Goal: Task Accomplishment & Management: Manage account settings

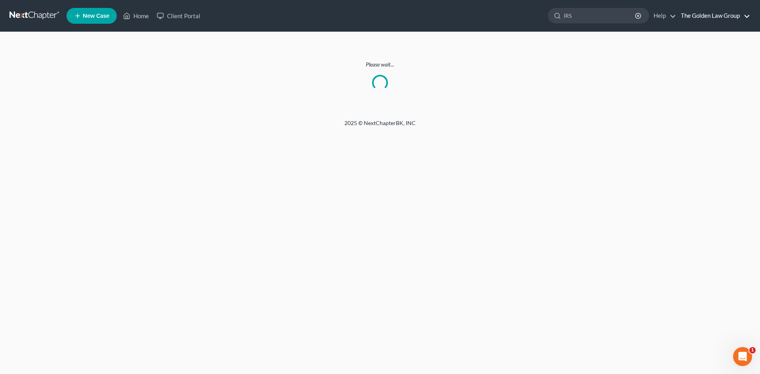
click at [728, 16] on link "The Golden Law Group" at bounding box center [713, 16] width 73 height 14
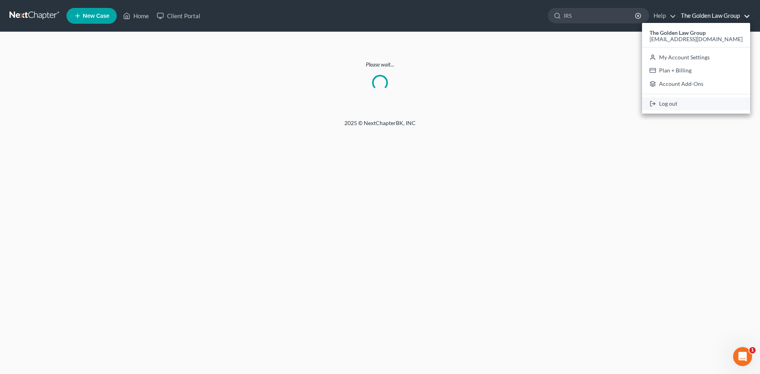
click at [695, 105] on link "Log out" at bounding box center [696, 103] width 108 height 13
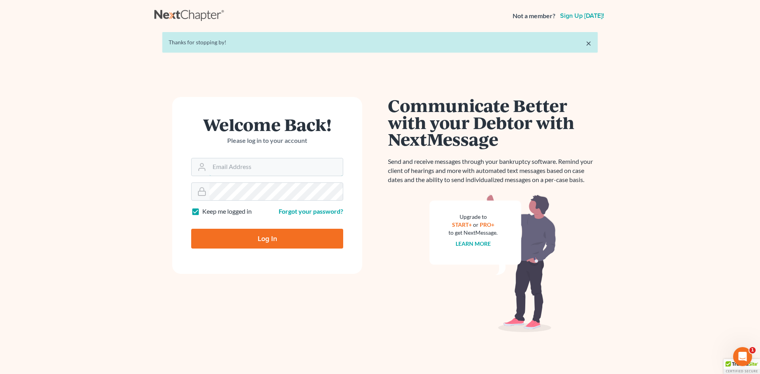
type input "[EMAIL_ADDRESS][DOMAIN_NAME]"
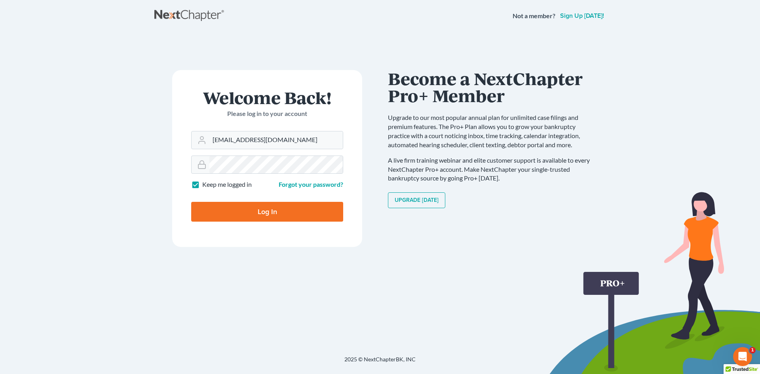
click at [271, 208] on input "Log In" at bounding box center [267, 212] width 152 height 20
type input "Thinking..."
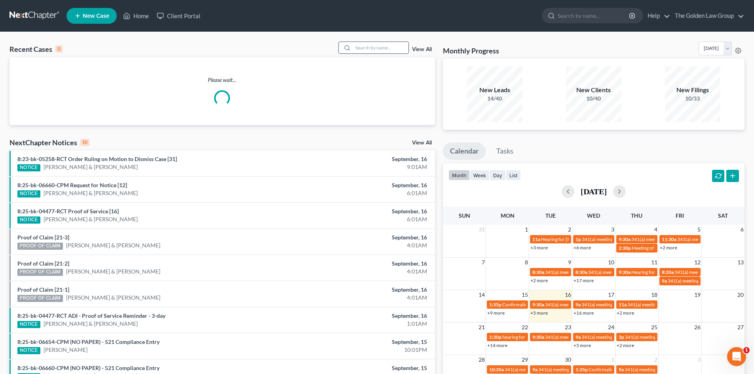
click at [380, 48] on input "search" at bounding box center [380, 47] width 55 height 11
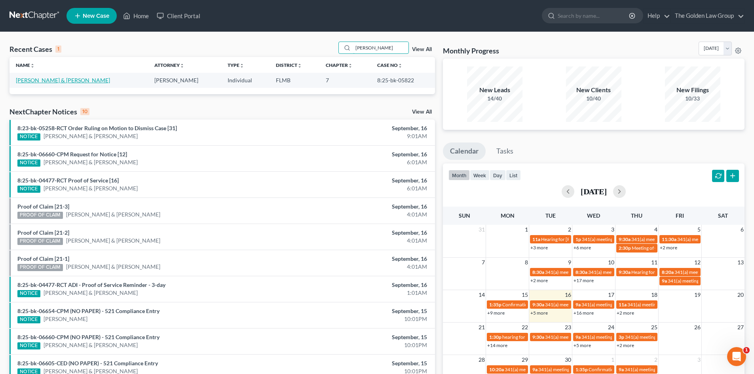
type input "[PERSON_NAME]"
click at [51, 78] on link "[PERSON_NAME] & [PERSON_NAME]" at bounding box center [63, 80] width 94 height 7
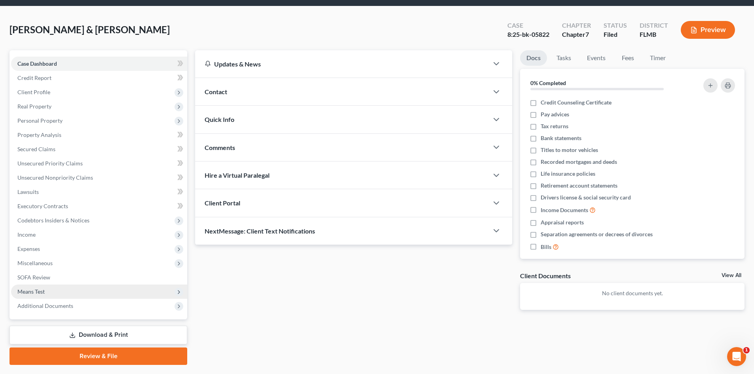
scroll to position [40, 0]
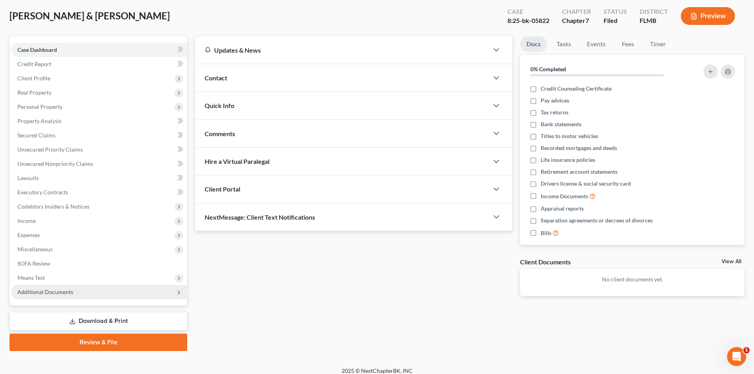
click at [62, 289] on span "Additional Documents" at bounding box center [45, 292] width 56 height 7
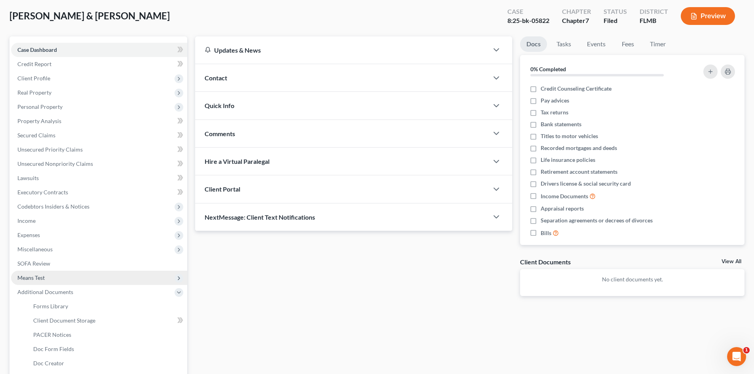
scroll to position [119, 0]
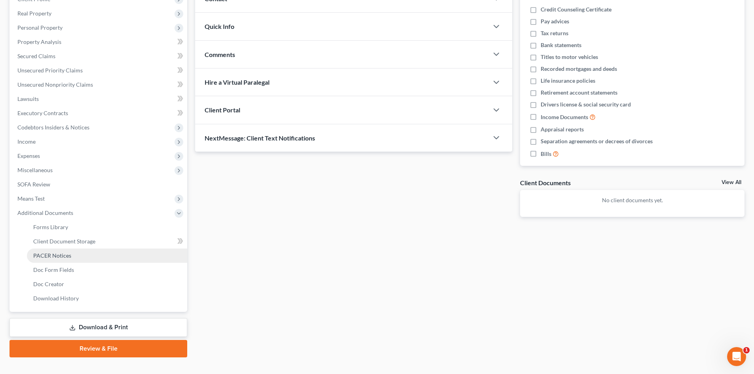
click at [67, 257] on span "PACER Notices" at bounding box center [52, 255] width 38 height 7
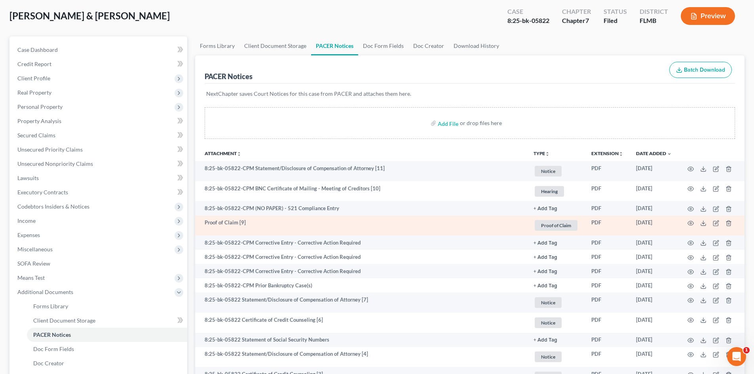
scroll to position [79, 0]
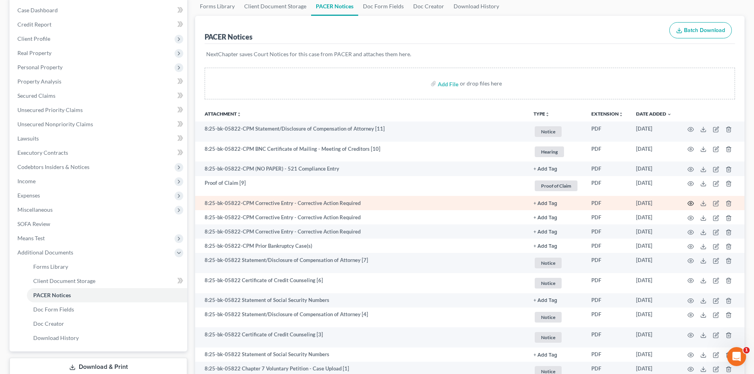
click at [690, 202] on icon "button" at bounding box center [691, 203] width 6 height 6
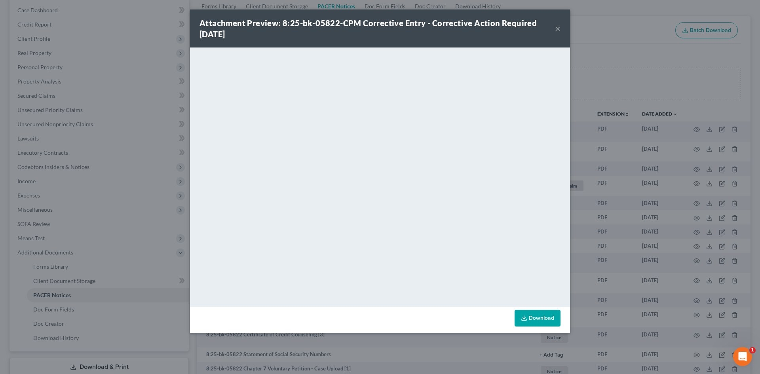
click at [557, 27] on button "×" at bounding box center [558, 28] width 6 height 9
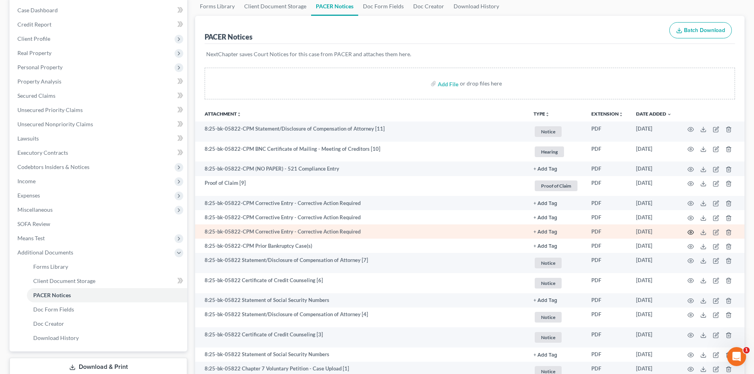
click at [690, 231] on icon "button" at bounding box center [691, 232] width 6 height 6
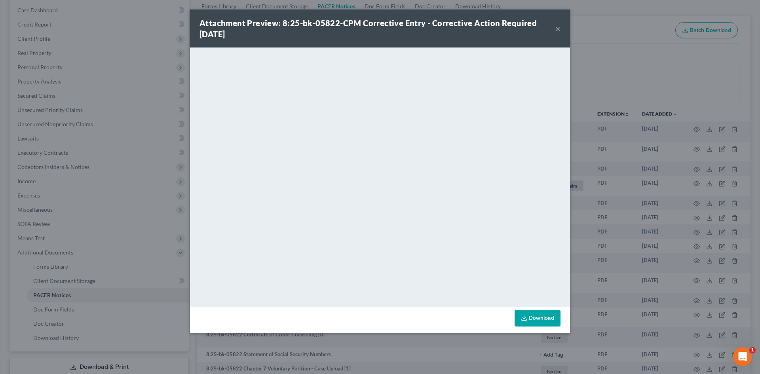
click at [557, 30] on button "×" at bounding box center [558, 28] width 6 height 9
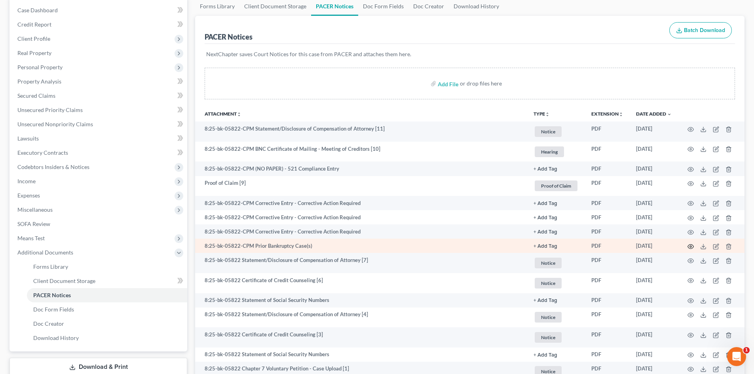
click at [688, 245] on icon "button" at bounding box center [691, 246] width 6 height 6
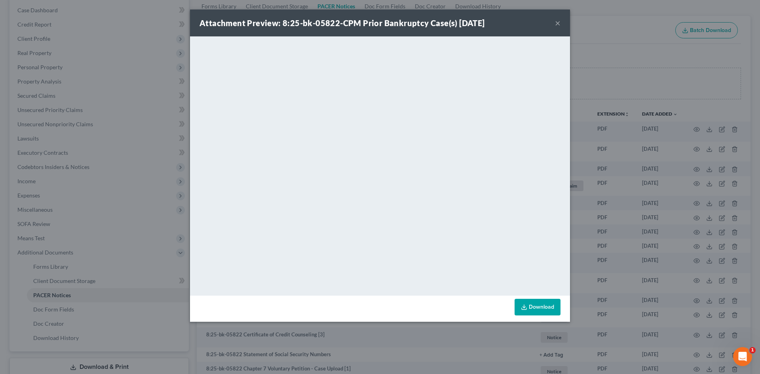
click at [557, 23] on button "×" at bounding box center [558, 22] width 6 height 9
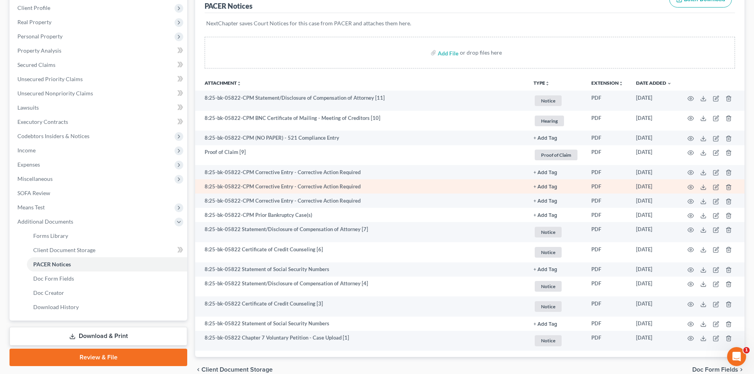
scroll to position [119, 0]
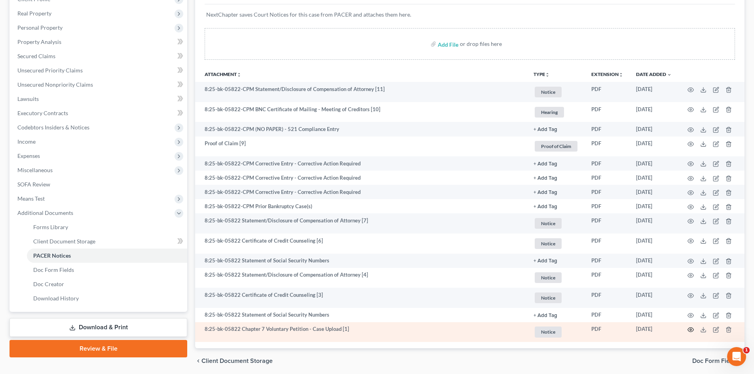
click at [692, 331] on icon "button" at bounding box center [691, 330] width 6 height 6
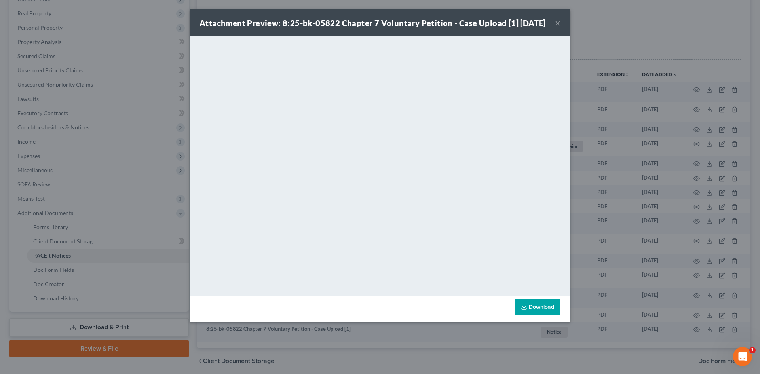
click at [559, 28] on button "×" at bounding box center [558, 22] width 6 height 9
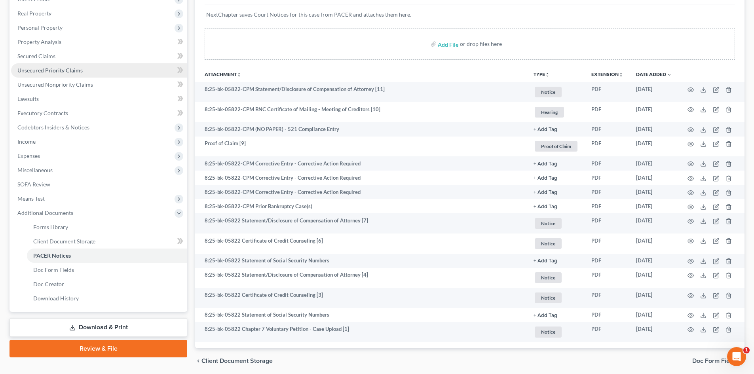
scroll to position [0, 0]
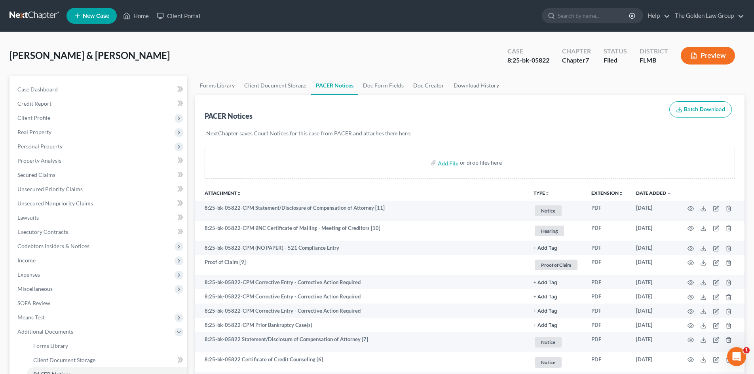
click at [27, 15] on link at bounding box center [34, 16] width 51 height 14
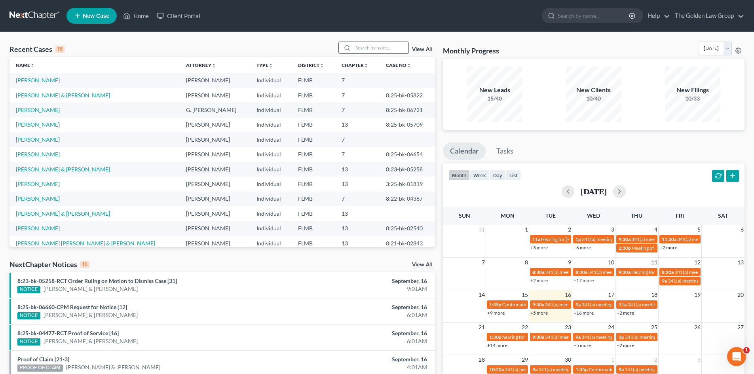
paste input "8:25-bk-05812"
type input "8:25-bk-05812"
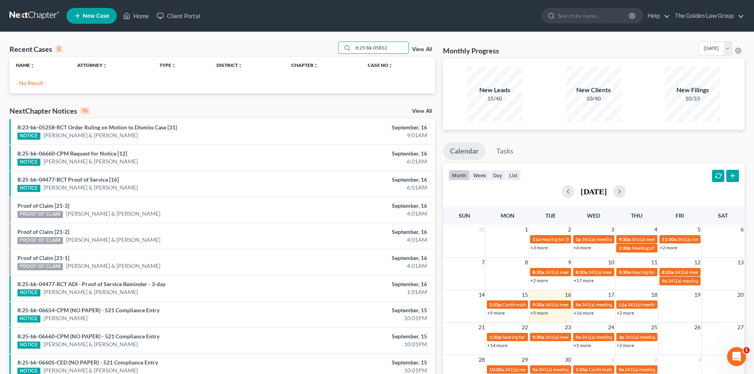
drag, startPoint x: 391, startPoint y: 45, endPoint x: 320, endPoint y: 47, distance: 71.7
click at [320, 47] on div "Recent Cases 0 8:25-bk-05812 View All" at bounding box center [222, 49] width 426 height 15
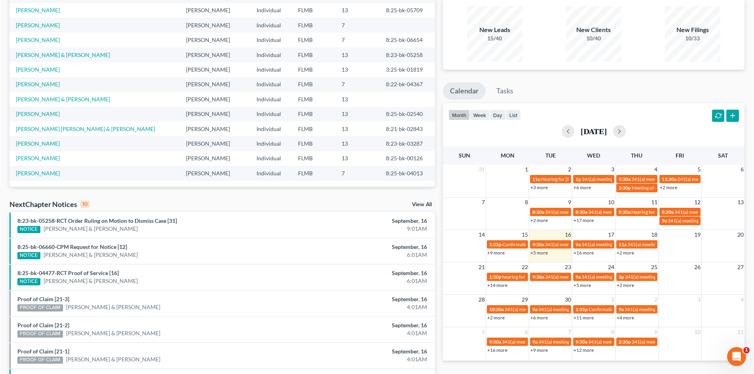
scroll to position [79, 0]
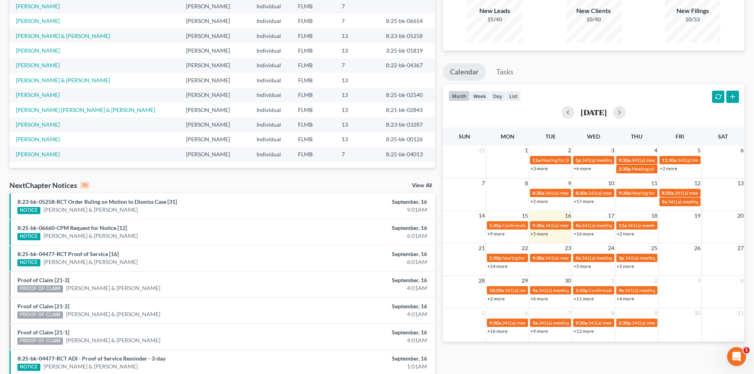
click at [424, 186] on link "View All" at bounding box center [422, 186] width 20 height 6
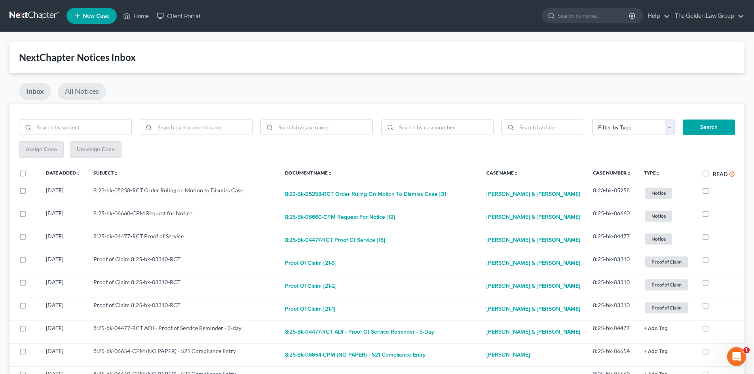
click at [83, 90] on link "All Notices" at bounding box center [82, 91] width 48 height 17
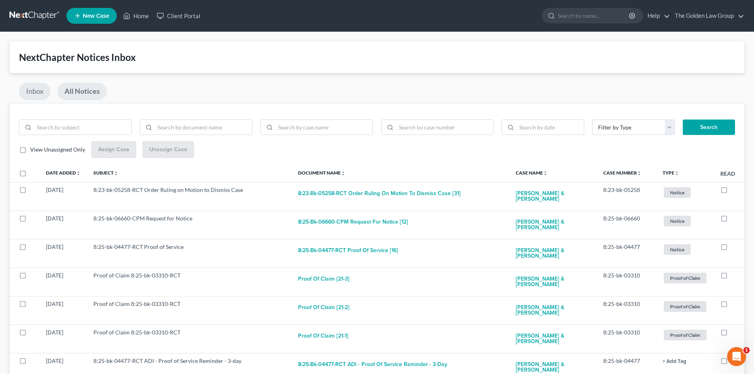
click at [27, 92] on link "Inbox" at bounding box center [35, 91] width 32 height 17
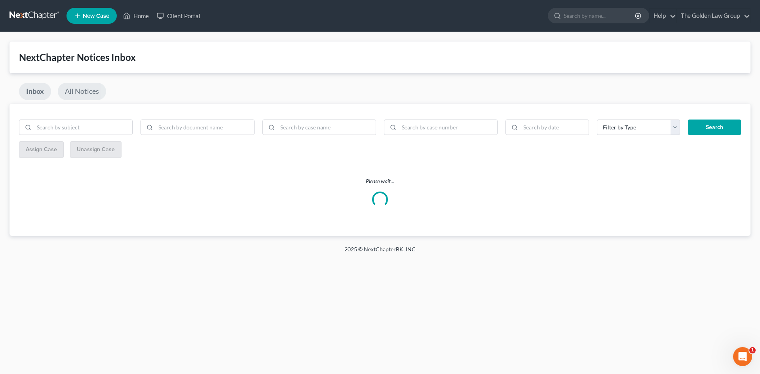
click at [80, 87] on link "All Notices" at bounding box center [82, 91] width 48 height 17
click at [30, 151] on label "View Unassigned Only" at bounding box center [57, 150] width 55 height 8
click at [33, 151] on input "View Unassigned Only" at bounding box center [35, 148] width 5 height 5
checkbox input "true"
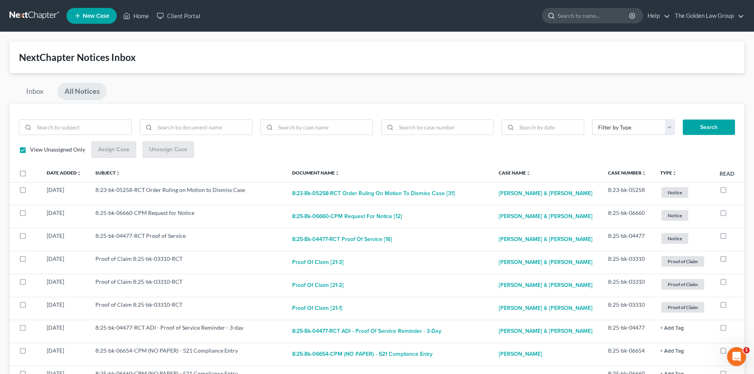
click at [560, 14] on input "search" at bounding box center [594, 15] width 72 height 15
click at [405, 126] on input "search" at bounding box center [444, 127] width 97 height 15
paste input "8:25-bk-05812"
type input "8:25-bk-05812"
click at [702, 128] on button "Search" at bounding box center [709, 128] width 52 height 16
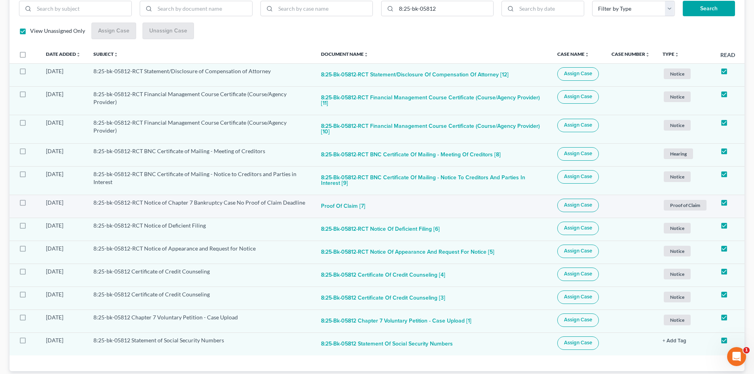
scroll to position [140, 0]
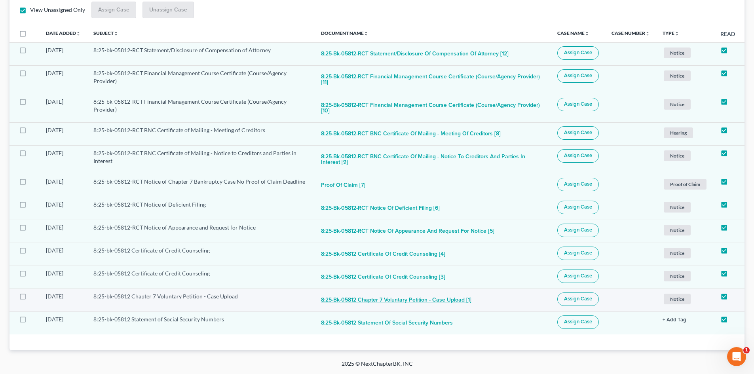
click at [437, 299] on button "8:25-bk-05812 Chapter 7 Voluntary Petition - Case Upload [1]" at bounding box center [396, 301] width 150 height 16
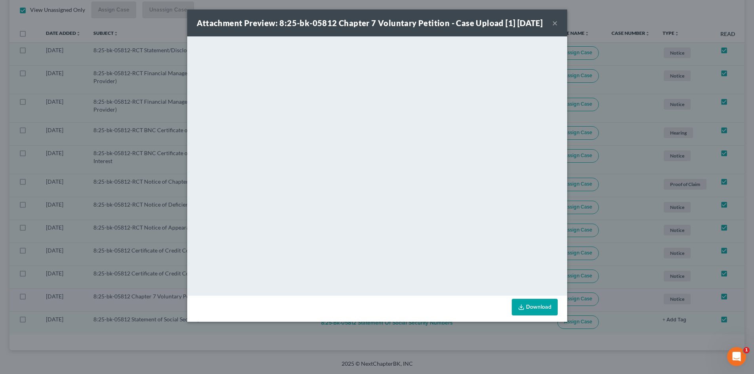
scroll to position [129, 0]
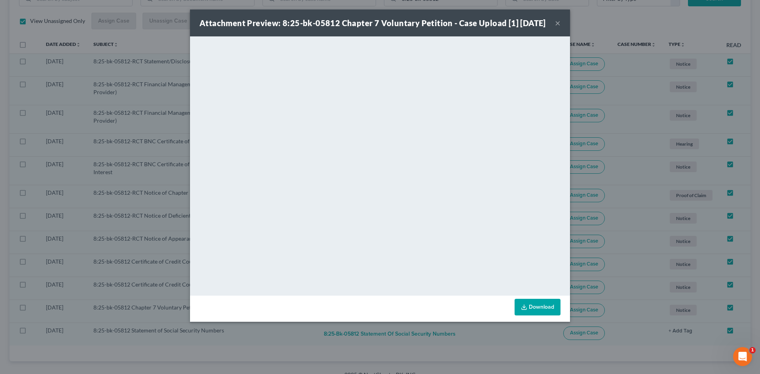
click at [437, 18] on strong "Attachment Preview: 8:25-bk-05812 Chapter 7 Voluntary Petition - Case Upload [1…" at bounding box center [372, 22] width 346 height 9
click at [560, 28] on button "×" at bounding box center [558, 22] width 6 height 9
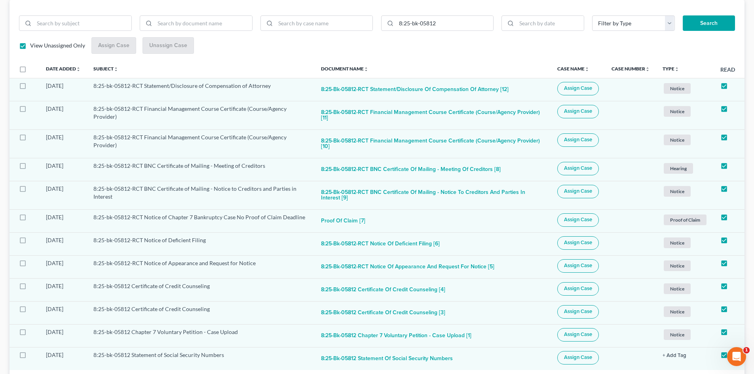
scroll to position [10, 0]
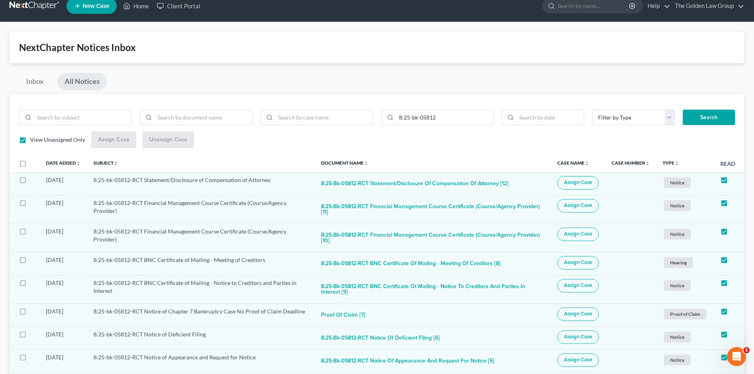
click at [36, 8] on link at bounding box center [34, 6] width 51 height 14
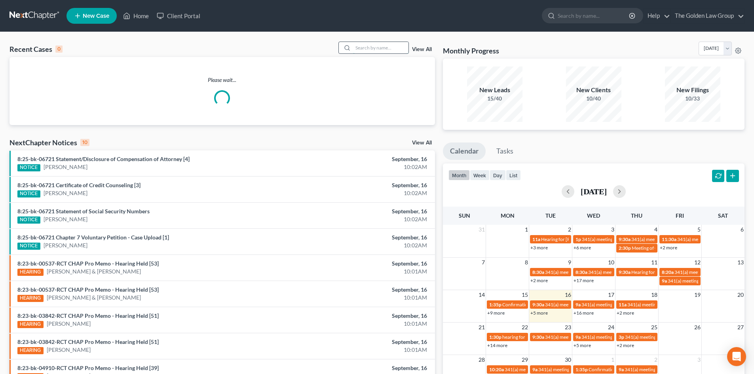
click at [363, 48] on input "search" at bounding box center [380, 47] width 55 height 11
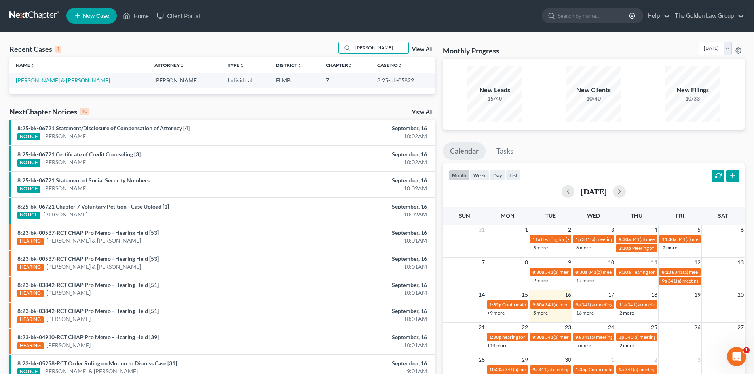
type input "[PERSON_NAME]"
click at [38, 80] on link "[PERSON_NAME] & [PERSON_NAME]" at bounding box center [63, 80] width 94 height 7
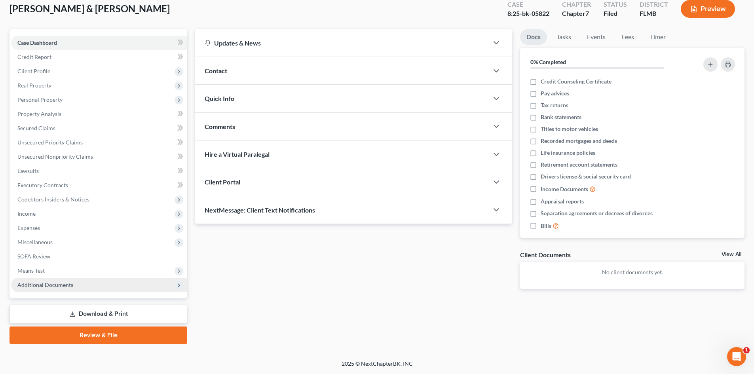
click at [88, 278] on span "Additional Documents" at bounding box center [99, 285] width 176 height 14
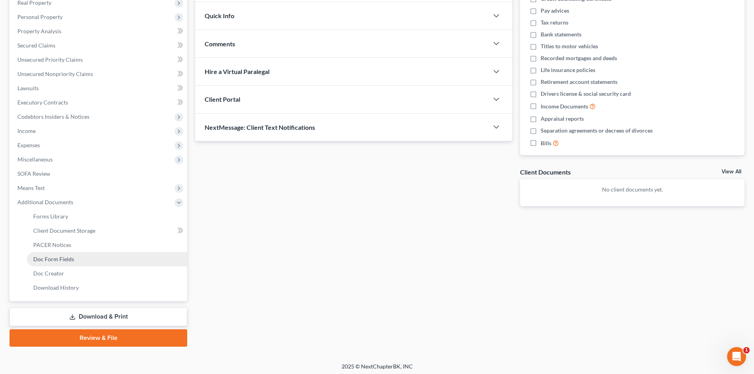
scroll to position [132, 0]
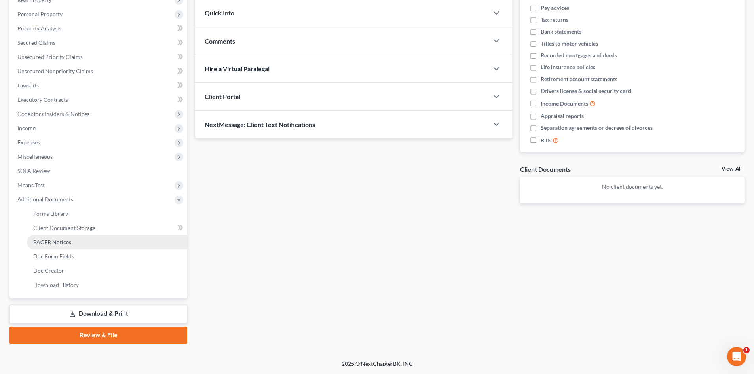
click at [73, 238] on link "PACER Notices" at bounding box center [107, 242] width 160 height 14
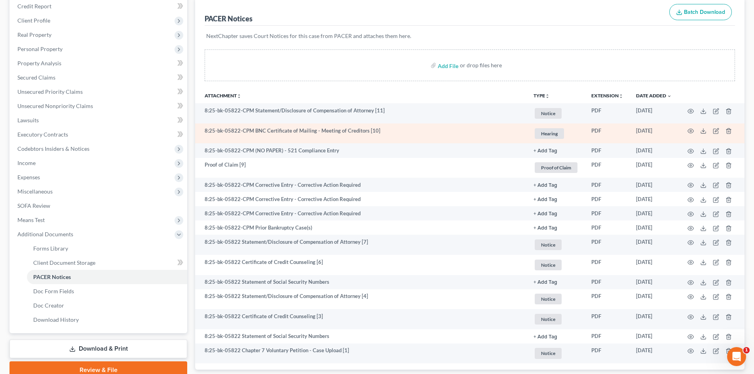
scroll to position [119, 0]
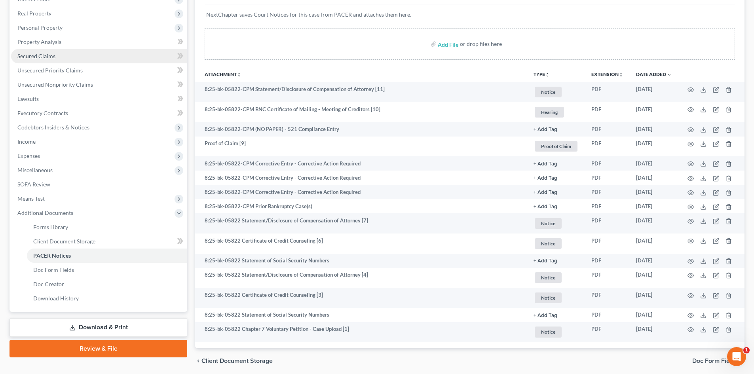
click at [59, 57] on link "Secured Claims" at bounding box center [99, 56] width 176 height 14
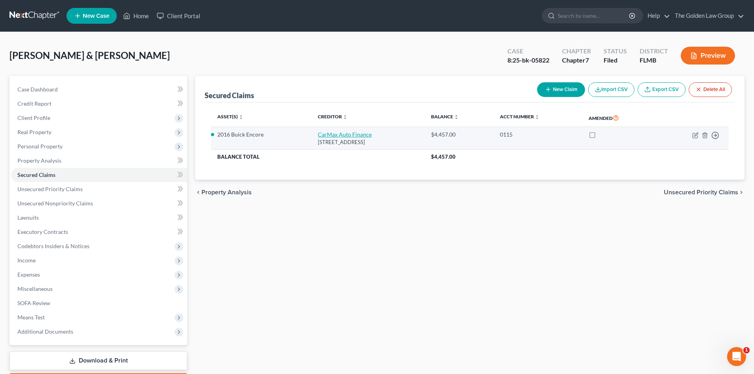
click at [323, 136] on link "CarMax Auto Finance" at bounding box center [345, 134] width 54 height 7
select select "10"
select select "0"
select select "2"
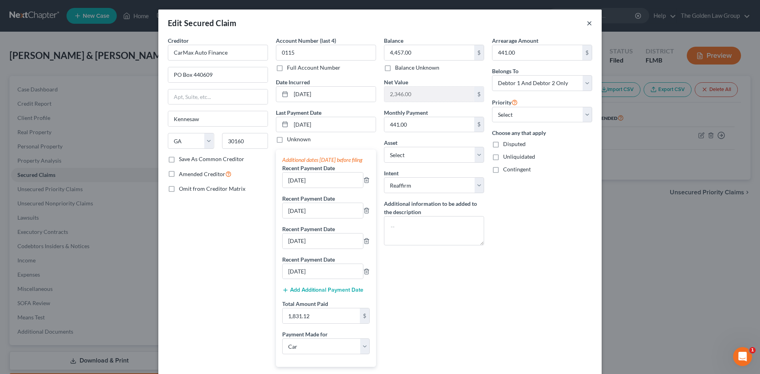
click at [588, 24] on button "×" at bounding box center [590, 22] width 6 height 9
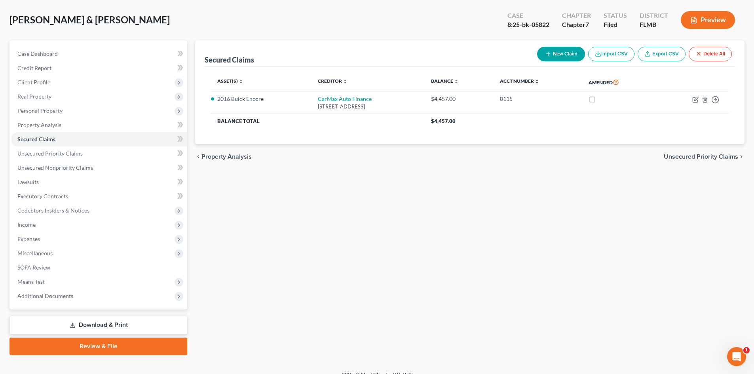
scroll to position [47, 0]
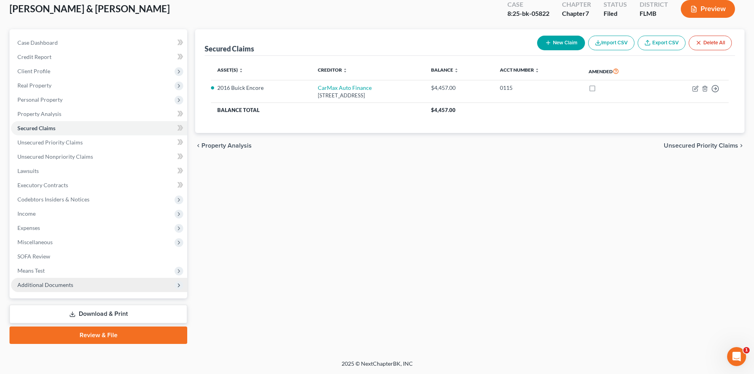
click at [77, 285] on span "Additional Documents" at bounding box center [99, 285] width 176 height 14
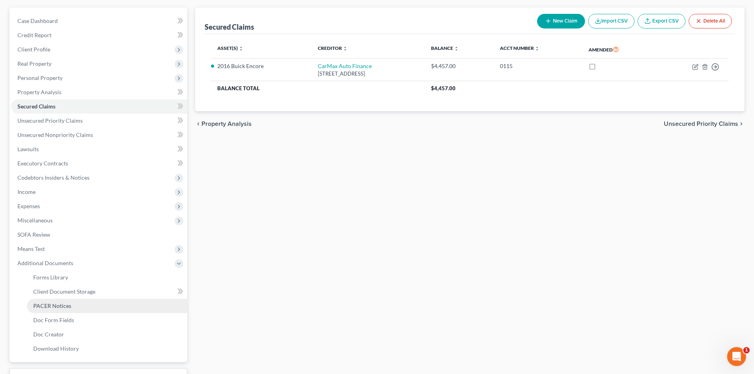
scroll to position [86, 0]
